Goal: Information Seeking & Learning: Learn about a topic

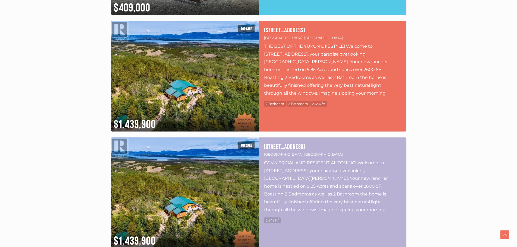
scroll to position [407, 0]
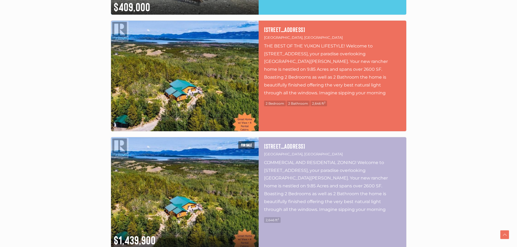
click at [156, 93] on img at bounding box center [185, 76] width 148 height 111
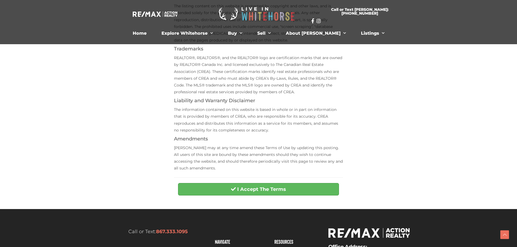
scroll to position [136, 0]
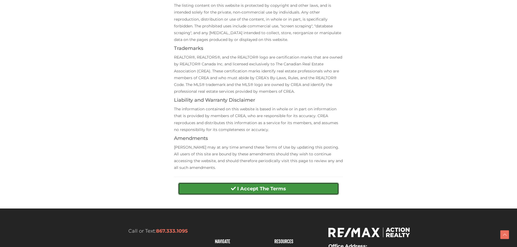
click at [221, 189] on button "I Accept The Terms" at bounding box center [258, 189] width 161 height 12
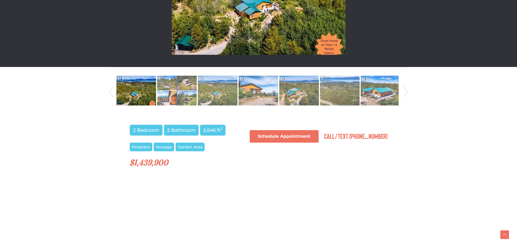
scroll to position [244, 0]
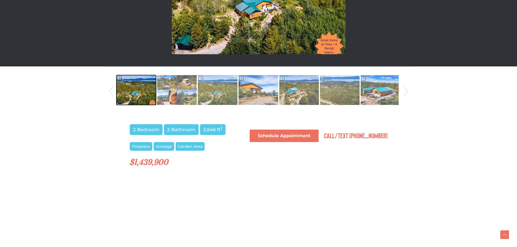
click at [147, 89] on img at bounding box center [136, 90] width 40 height 31
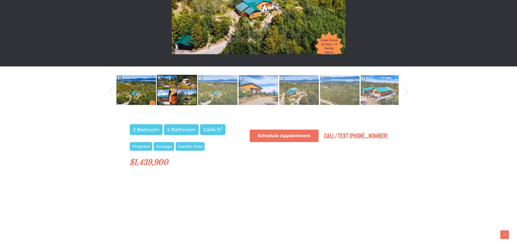
click at [170, 83] on img at bounding box center [177, 90] width 40 height 31
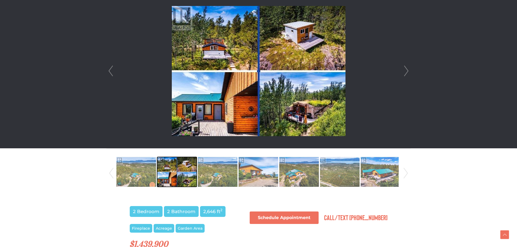
scroll to position [163, 0]
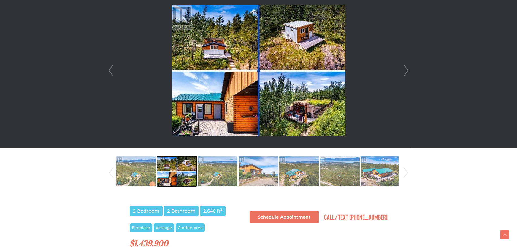
click at [189, 164] on img at bounding box center [177, 171] width 40 height 31
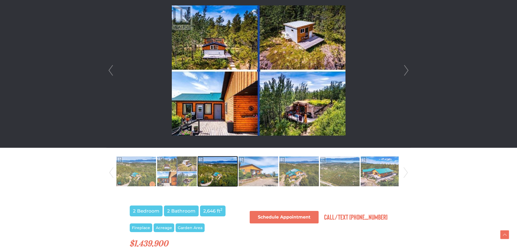
click at [227, 172] on img at bounding box center [218, 171] width 40 height 31
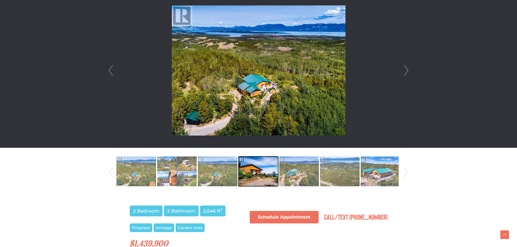
click at [262, 172] on img at bounding box center [258, 171] width 40 height 31
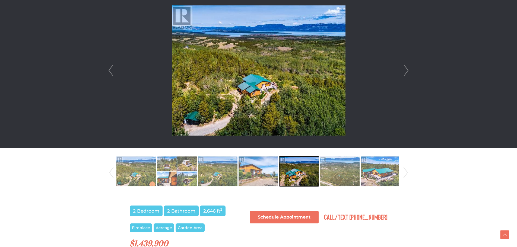
click at [305, 168] on img at bounding box center [299, 171] width 40 height 31
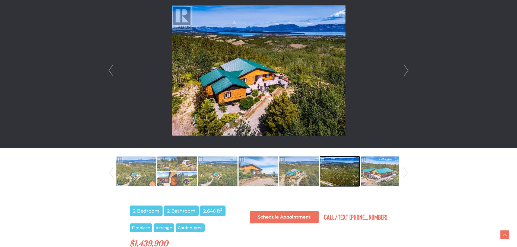
click at [332, 169] on img at bounding box center [340, 171] width 40 height 31
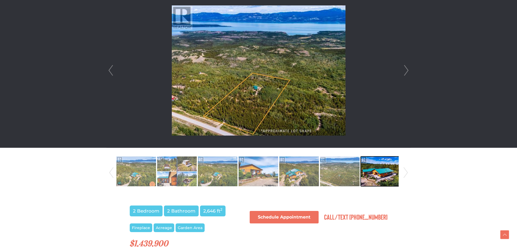
click at [374, 170] on img at bounding box center [381, 171] width 40 height 31
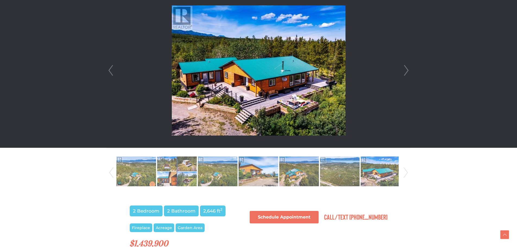
click at [405, 71] on link "Next" at bounding box center [406, 70] width 8 height 155
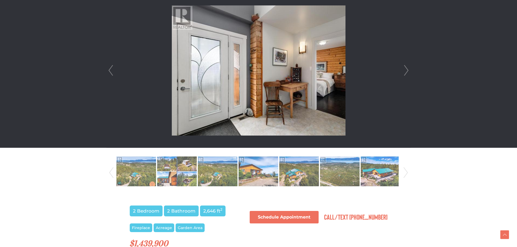
click at [404, 72] on link "Next" at bounding box center [406, 70] width 8 height 155
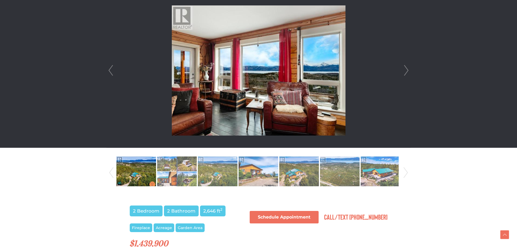
click at [404, 71] on link "Next" at bounding box center [406, 70] width 8 height 155
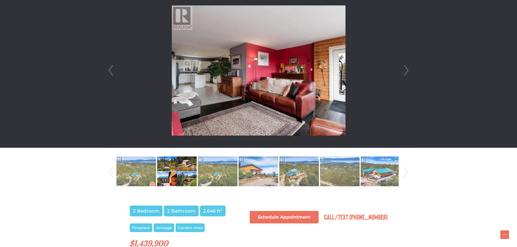
click at [404, 71] on link "Next" at bounding box center [406, 70] width 8 height 155
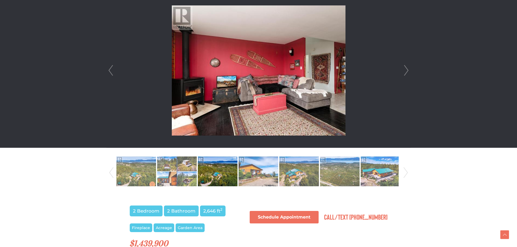
click at [404, 71] on link "Next" at bounding box center [406, 70] width 8 height 155
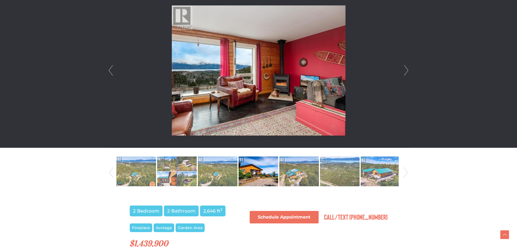
click at [404, 71] on link "Next" at bounding box center [406, 70] width 8 height 155
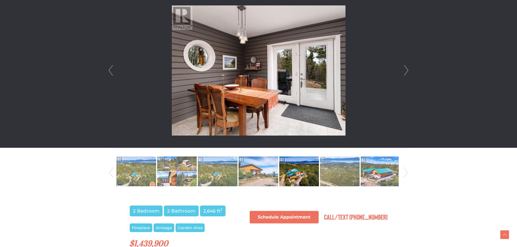
click at [404, 71] on link "Next" at bounding box center [406, 70] width 8 height 155
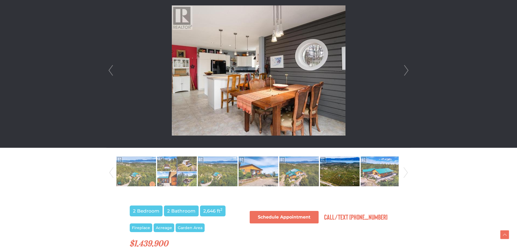
click at [404, 71] on link "Next" at bounding box center [406, 70] width 8 height 155
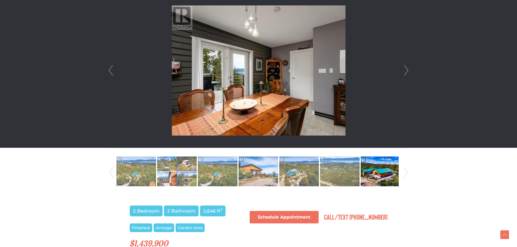
click at [404, 71] on link "Next" at bounding box center [406, 70] width 8 height 155
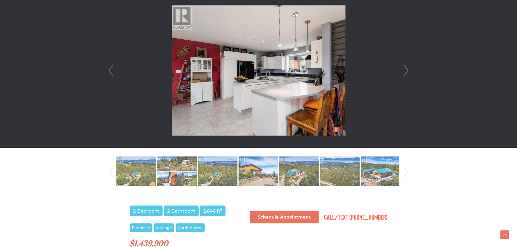
click at [404, 71] on link "Next" at bounding box center [406, 70] width 8 height 155
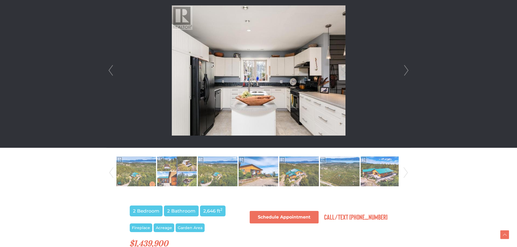
click at [404, 71] on link "Next" at bounding box center [406, 70] width 8 height 155
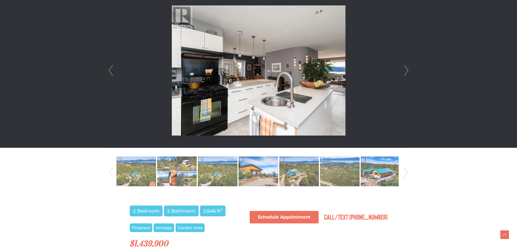
click at [404, 71] on link "Next" at bounding box center [406, 70] width 8 height 155
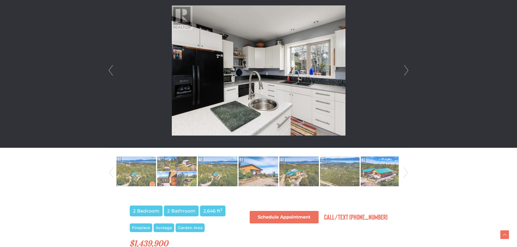
click at [404, 71] on link "Next" at bounding box center [406, 70] width 8 height 155
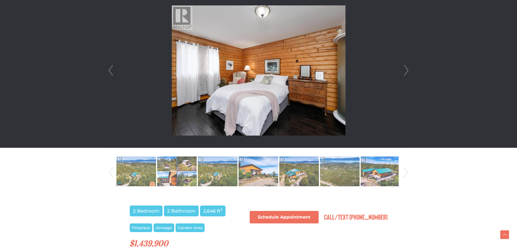
click at [404, 71] on link "Next" at bounding box center [406, 70] width 8 height 155
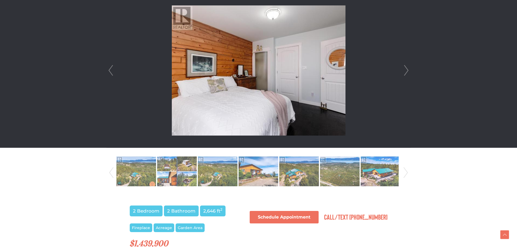
click at [404, 71] on link "Next" at bounding box center [406, 70] width 8 height 155
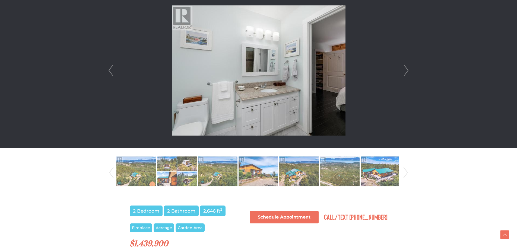
click at [404, 71] on link "Next" at bounding box center [406, 70] width 8 height 155
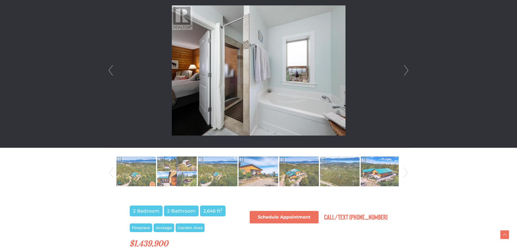
click at [404, 71] on link "Next" at bounding box center [406, 70] width 8 height 155
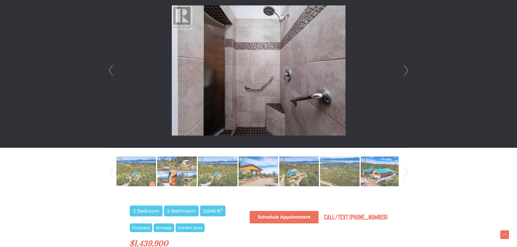
click at [404, 71] on link "Next" at bounding box center [406, 70] width 8 height 155
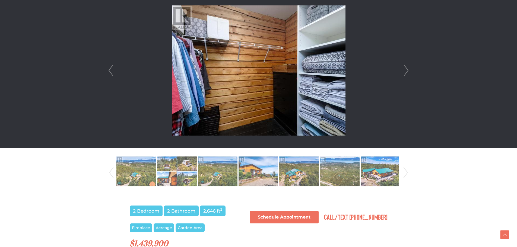
click at [404, 71] on link "Next" at bounding box center [406, 70] width 8 height 155
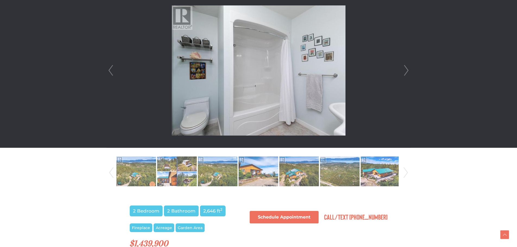
click at [404, 71] on link "Next" at bounding box center [406, 70] width 8 height 155
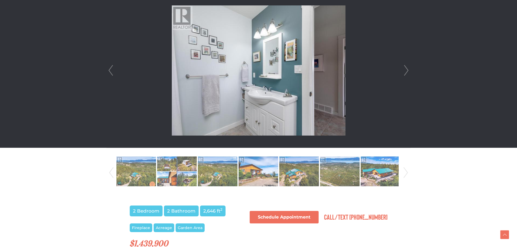
click at [404, 71] on link "Next" at bounding box center [406, 70] width 8 height 155
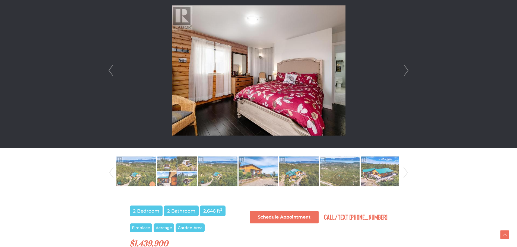
click at [404, 71] on link "Next" at bounding box center [406, 70] width 8 height 155
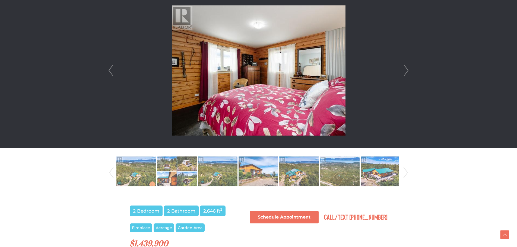
click at [404, 71] on link "Next" at bounding box center [406, 70] width 8 height 155
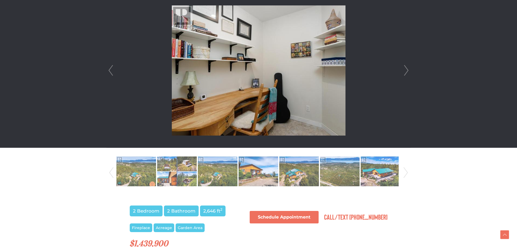
click at [404, 71] on link "Next" at bounding box center [406, 70] width 8 height 155
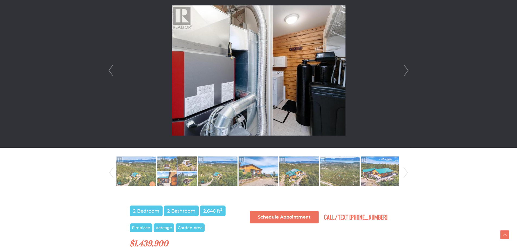
click at [404, 71] on link "Next" at bounding box center [406, 70] width 8 height 155
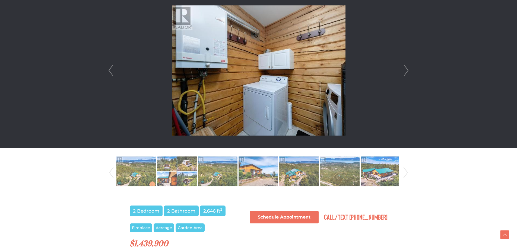
click at [404, 71] on link "Next" at bounding box center [406, 70] width 8 height 155
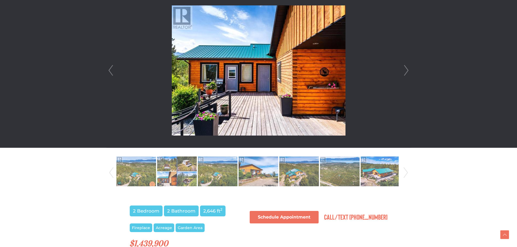
click at [404, 71] on link "Next" at bounding box center [406, 70] width 8 height 155
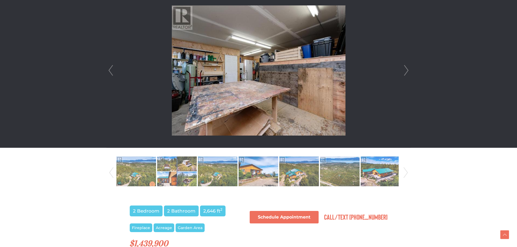
click at [404, 71] on link "Next" at bounding box center [406, 70] width 8 height 155
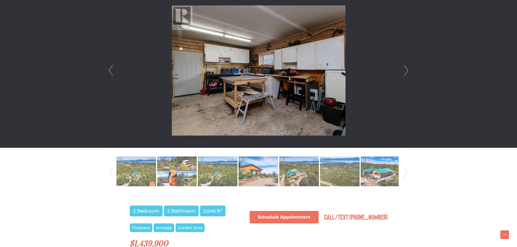
click at [404, 71] on link "Next" at bounding box center [406, 70] width 8 height 155
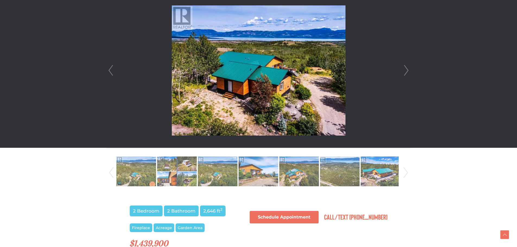
click at [404, 71] on link "Next" at bounding box center [406, 70] width 8 height 155
